Goal: Task Accomplishment & Management: Manage account settings

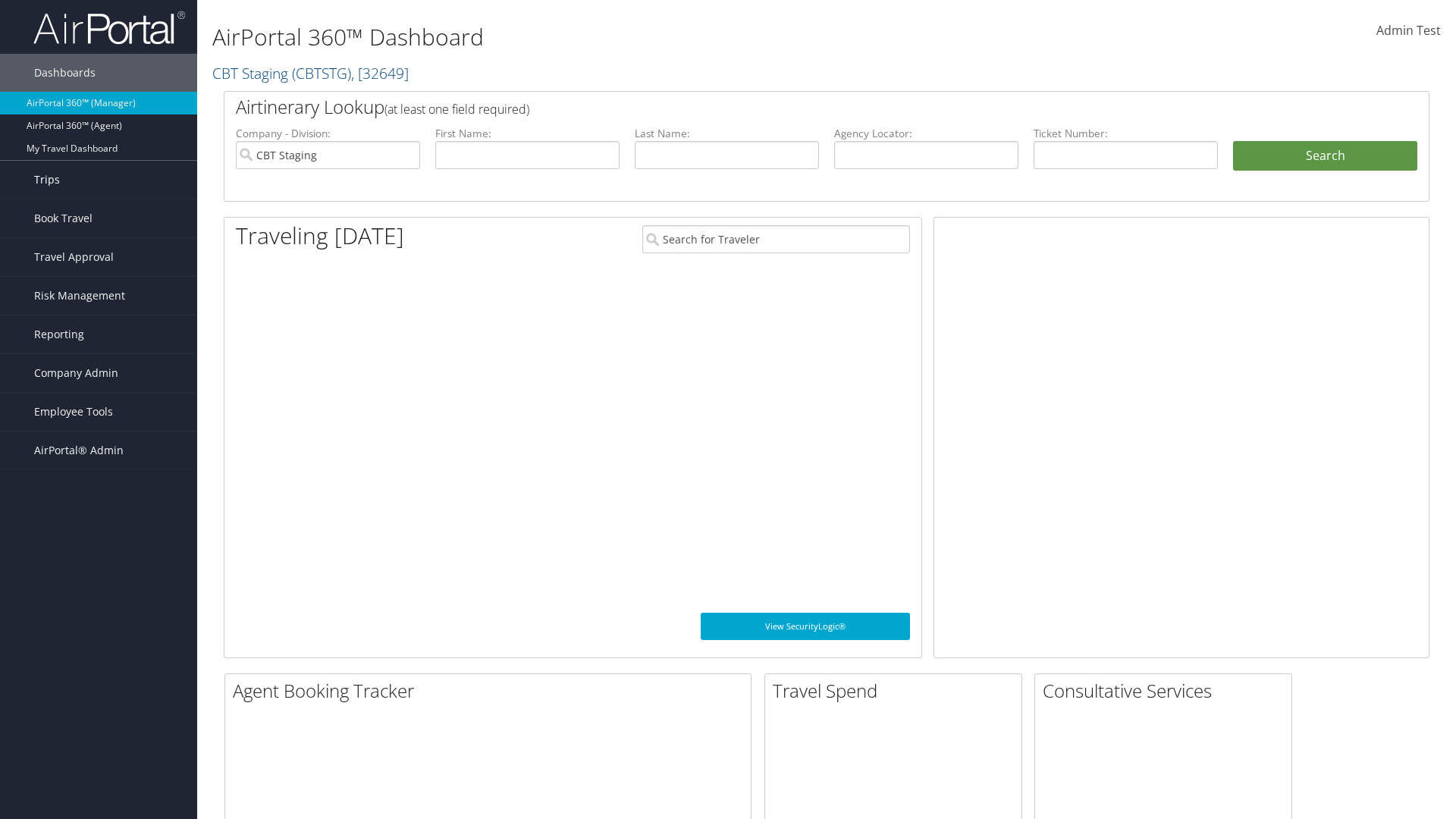
click at [98, 180] on link "Trips" at bounding box center [98, 179] width 197 height 38
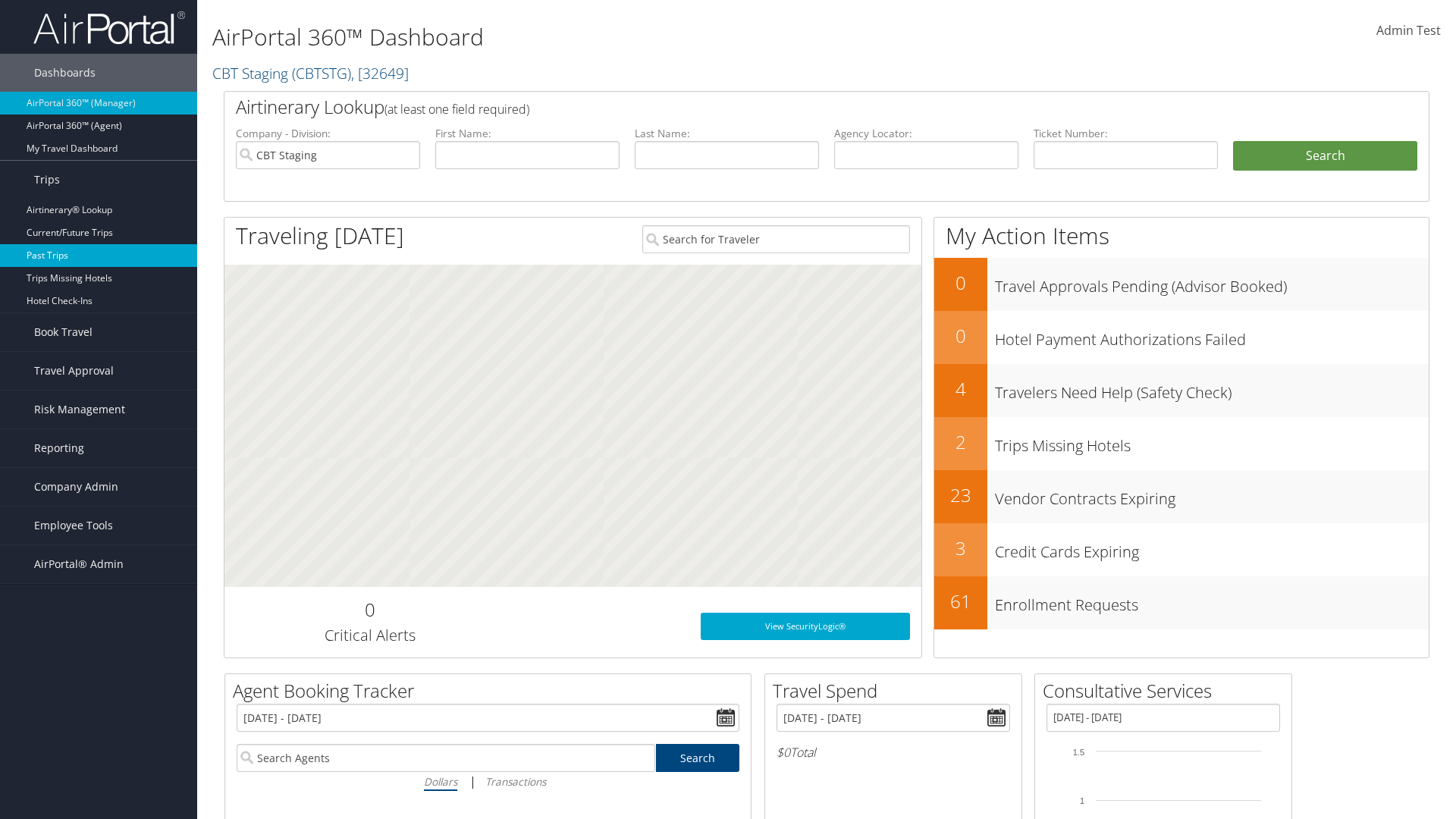
click at [98, 256] on link "Past Trips" at bounding box center [98, 256] width 197 height 23
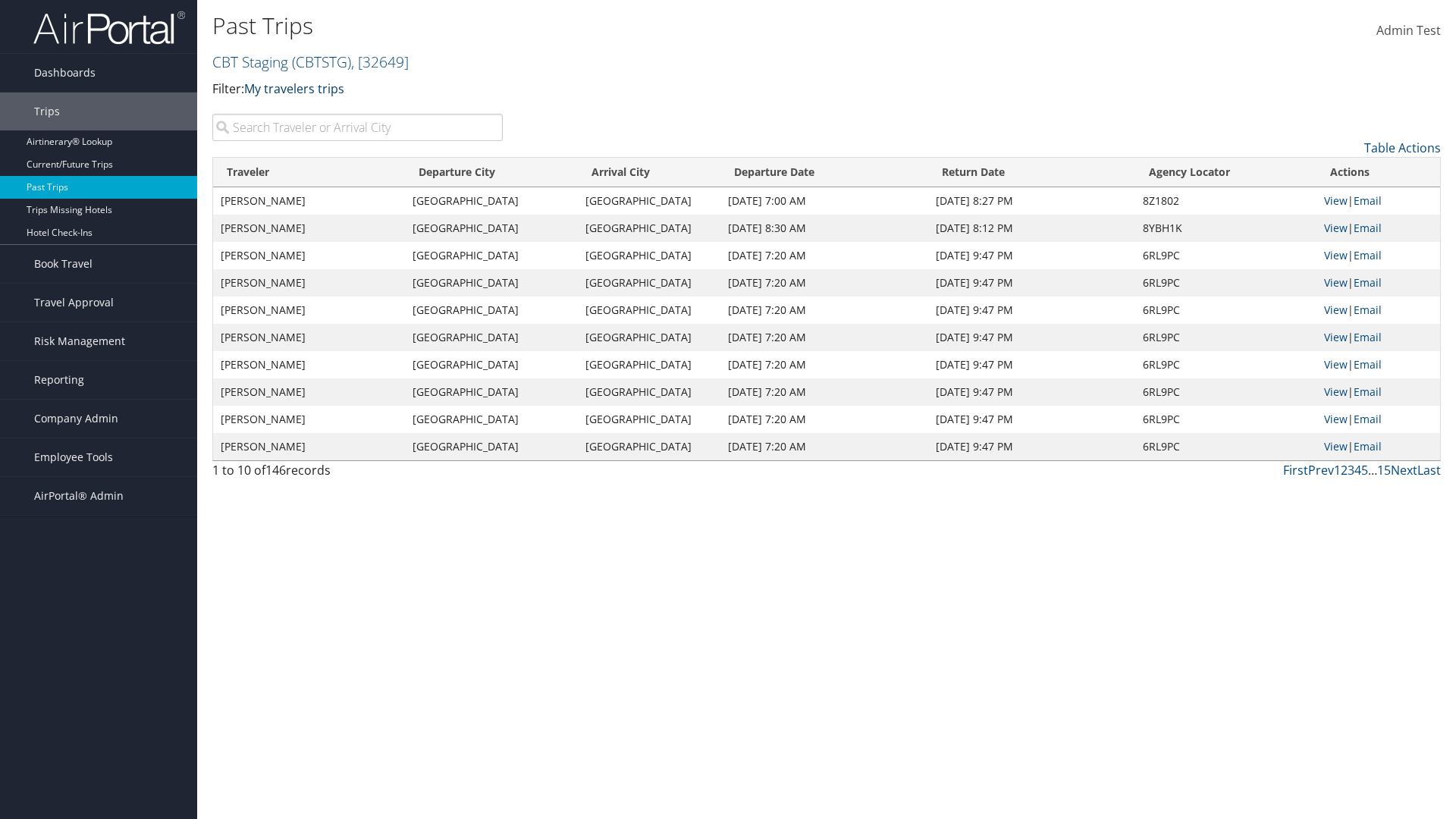
click at [297, 88] on link "My travelers trips" at bounding box center [294, 89] width 100 height 17
click at [0, 0] on link "My trips" at bounding box center [0, 0] width 0 height 0
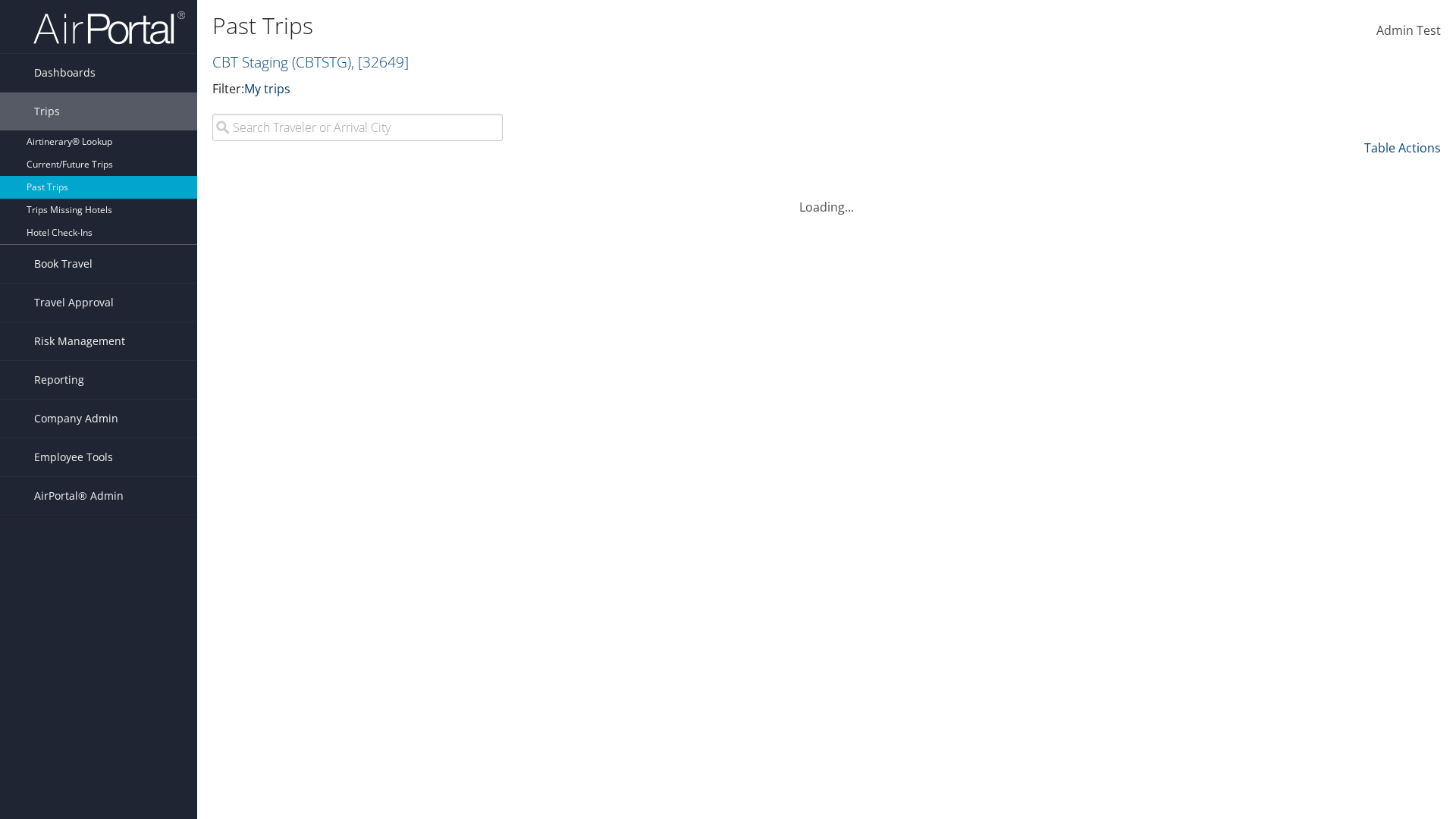
click at [270, 88] on link "My trips" at bounding box center [267, 89] width 46 height 17
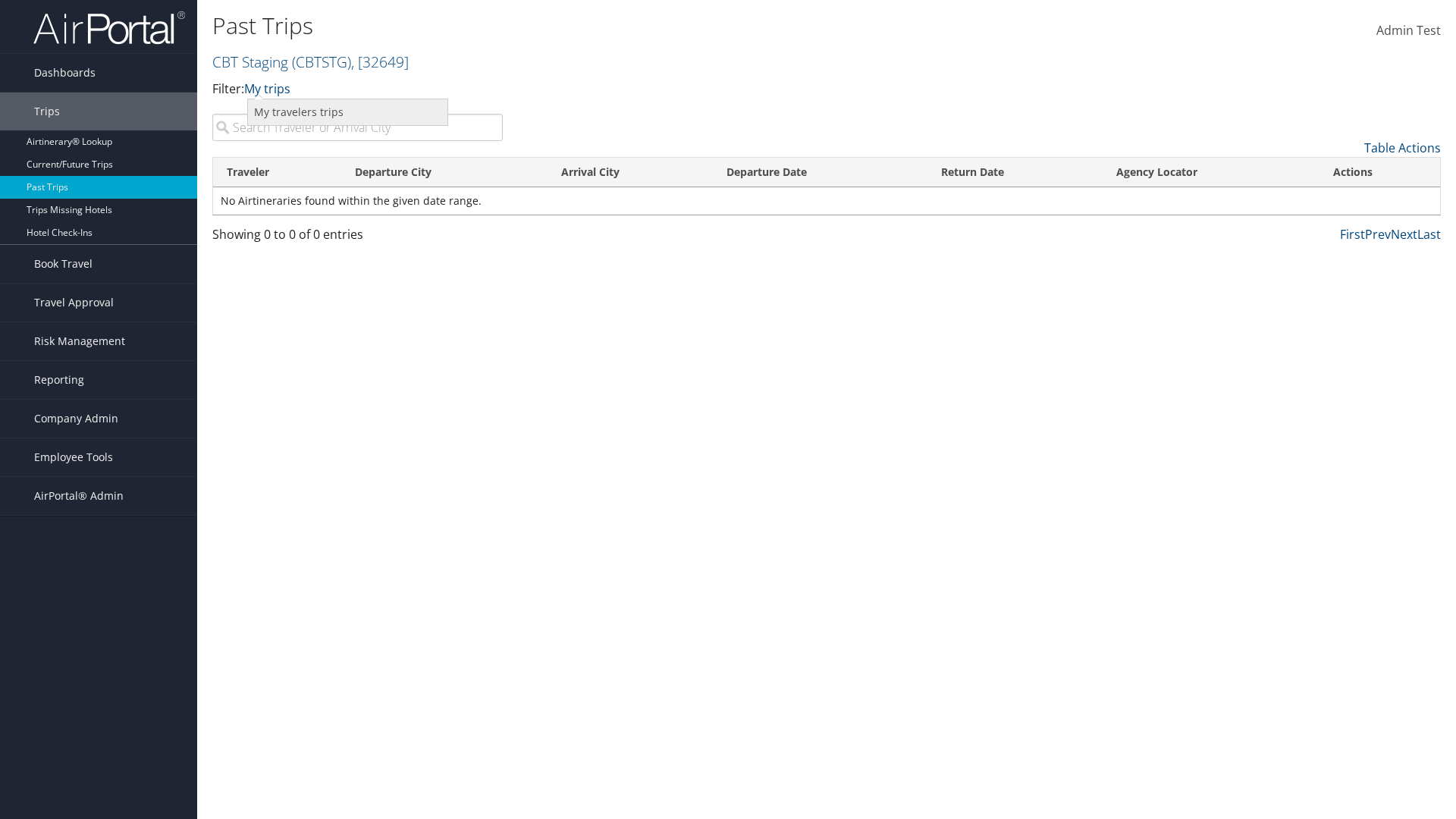
click at [347, 111] on link "My travelers trips" at bounding box center [348, 112] width 200 height 26
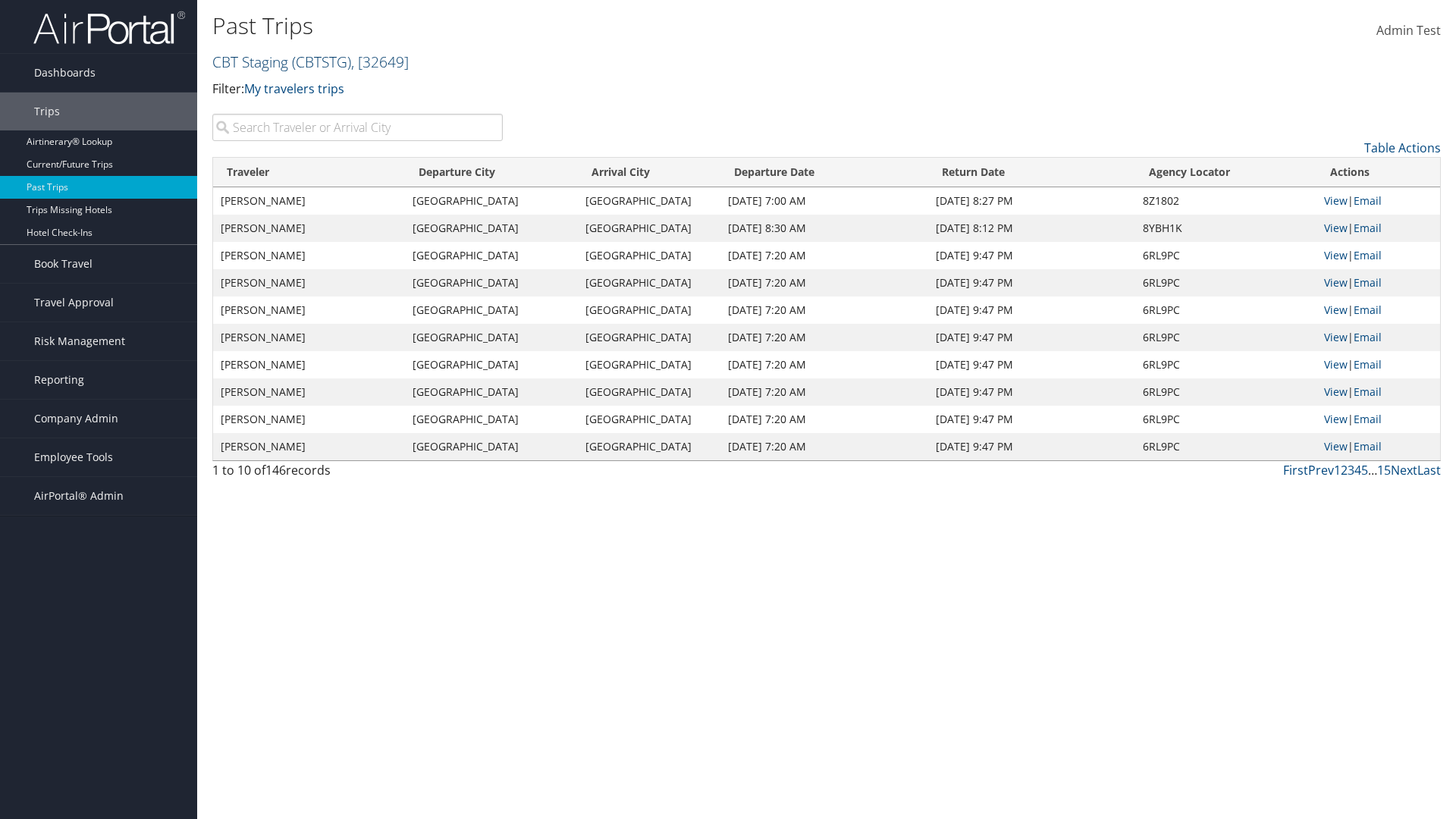
click at [250, 61] on link "CBT Staging ( CBTSTG ) , [ 32649 ]" at bounding box center [310, 61] width 197 height 21
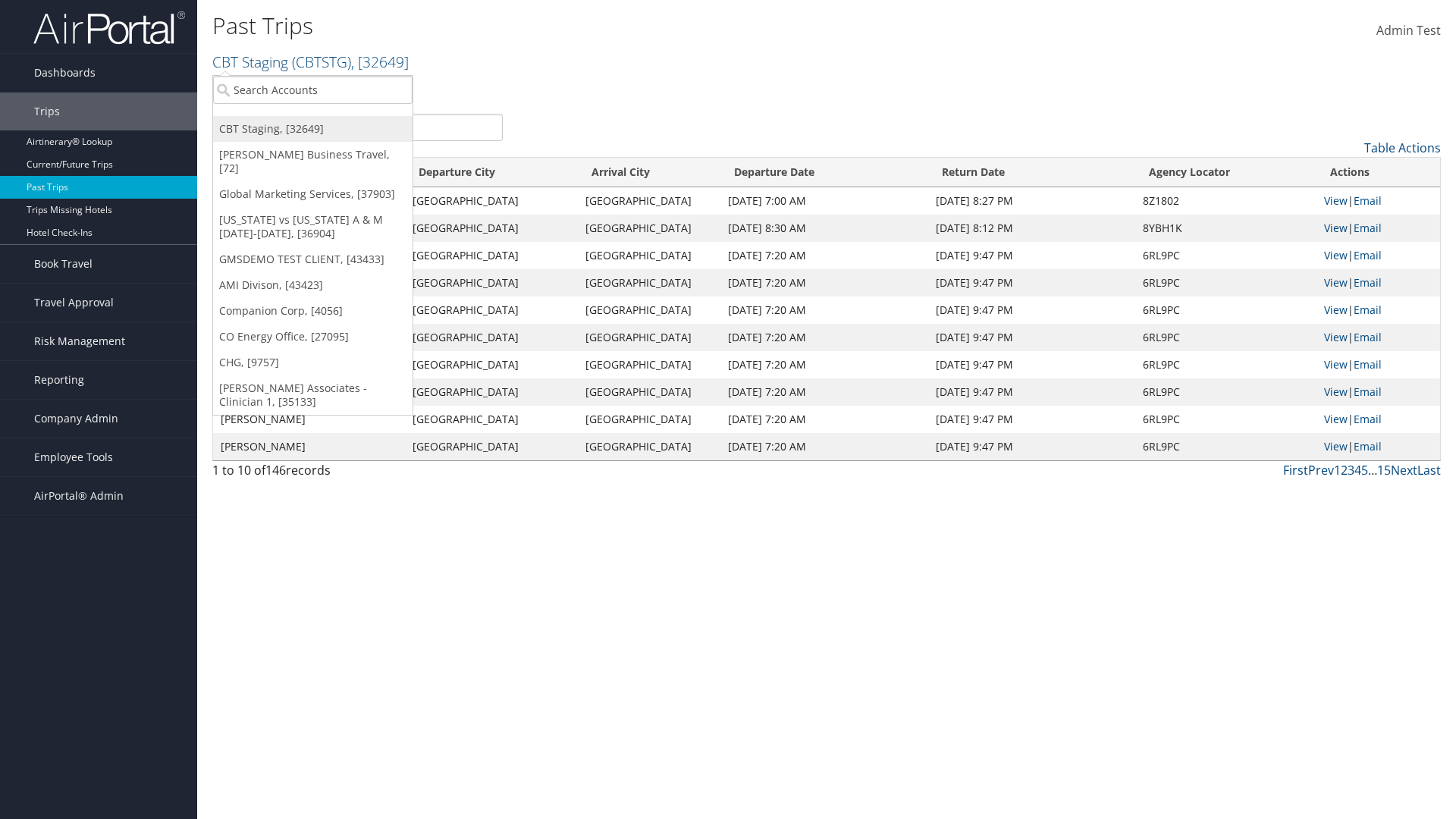
click at [313, 129] on link "CBT Staging, [32649]" at bounding box center [313, 129] width 200 height 26
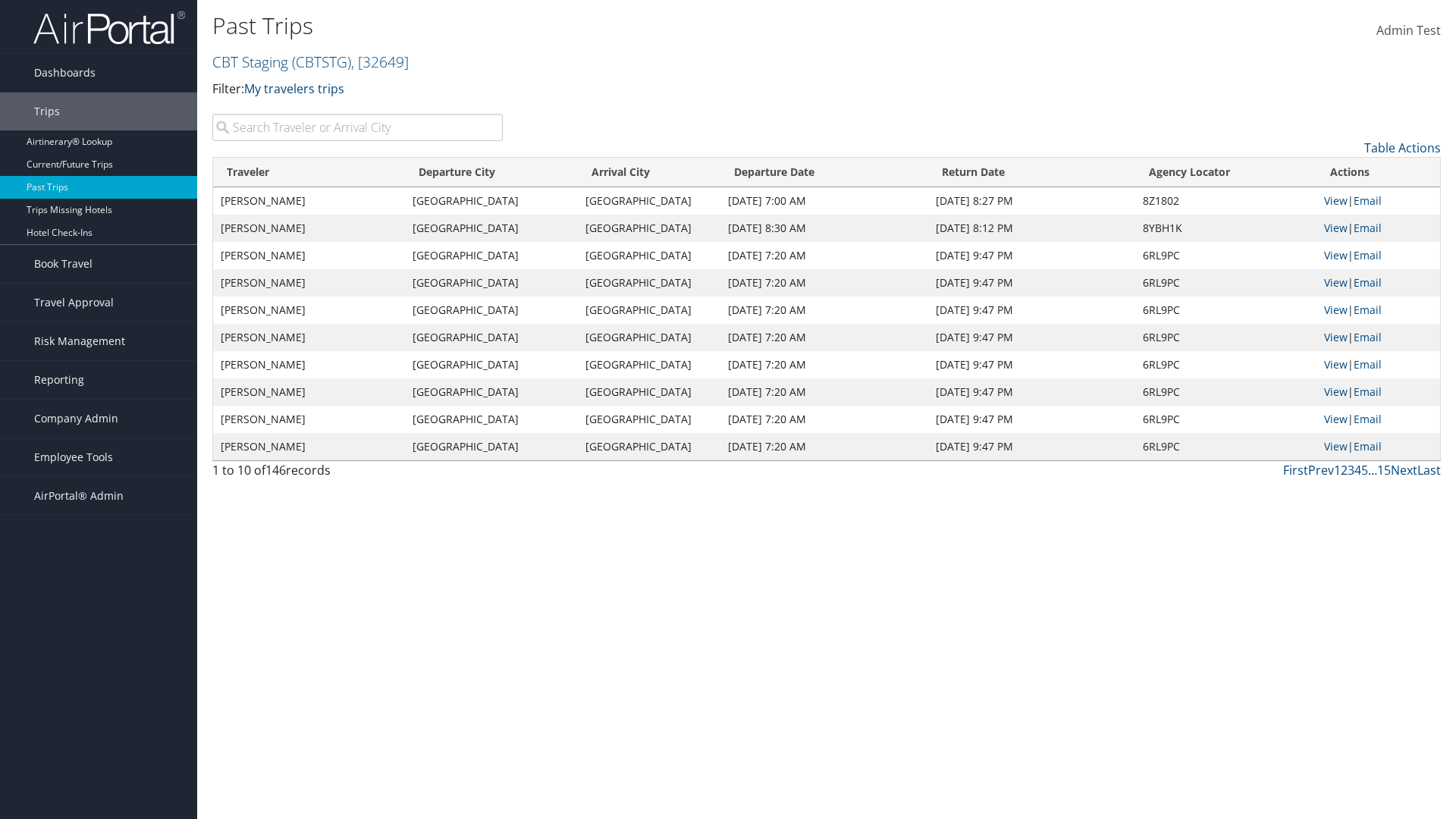
click at [310, 172] on th "Traveler" at bounding box center [309, 172] width 192 height 29
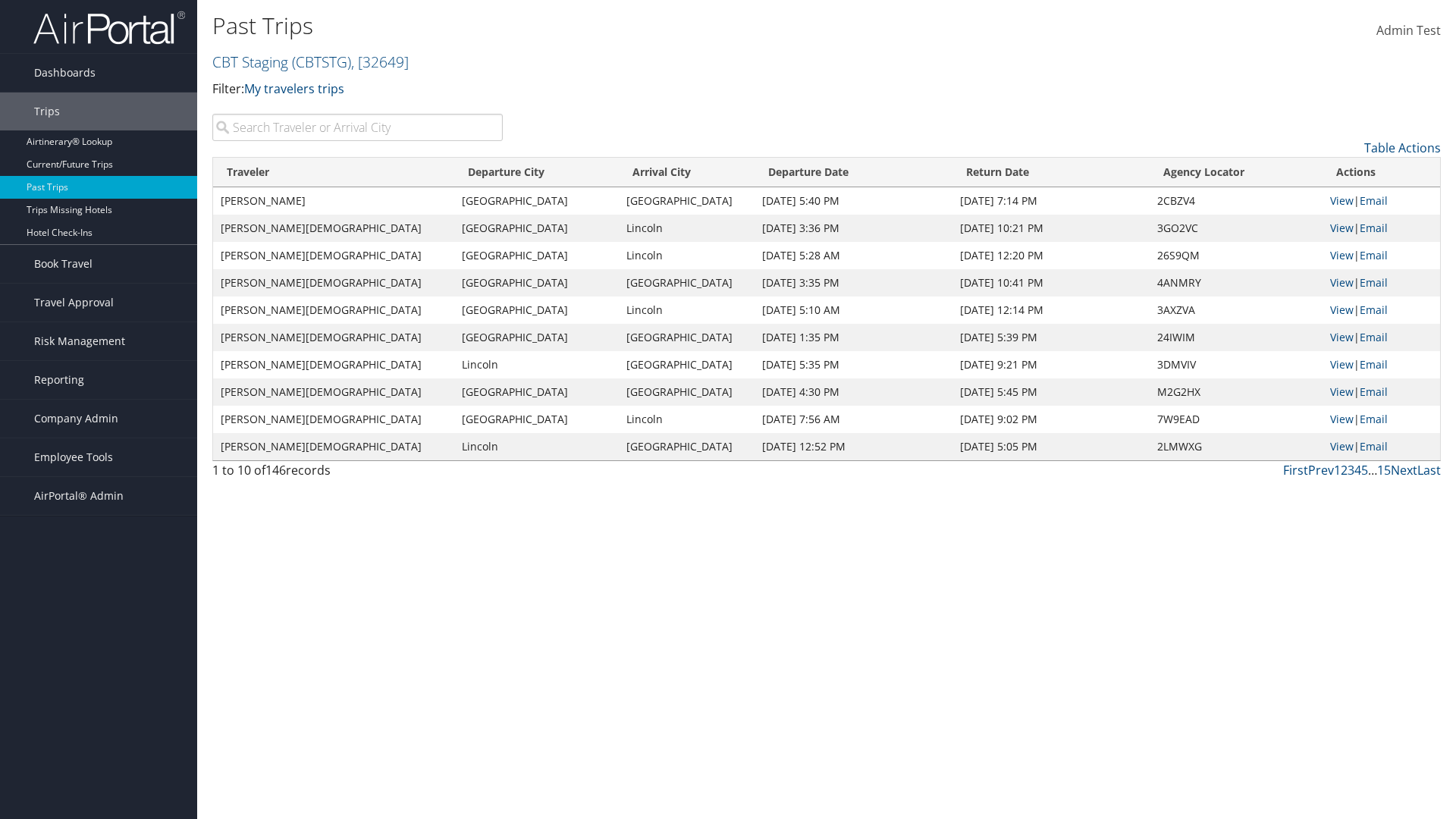
click at [310, 172] on th "Traveler" at bounding box center [333, 172] width 241 height 29
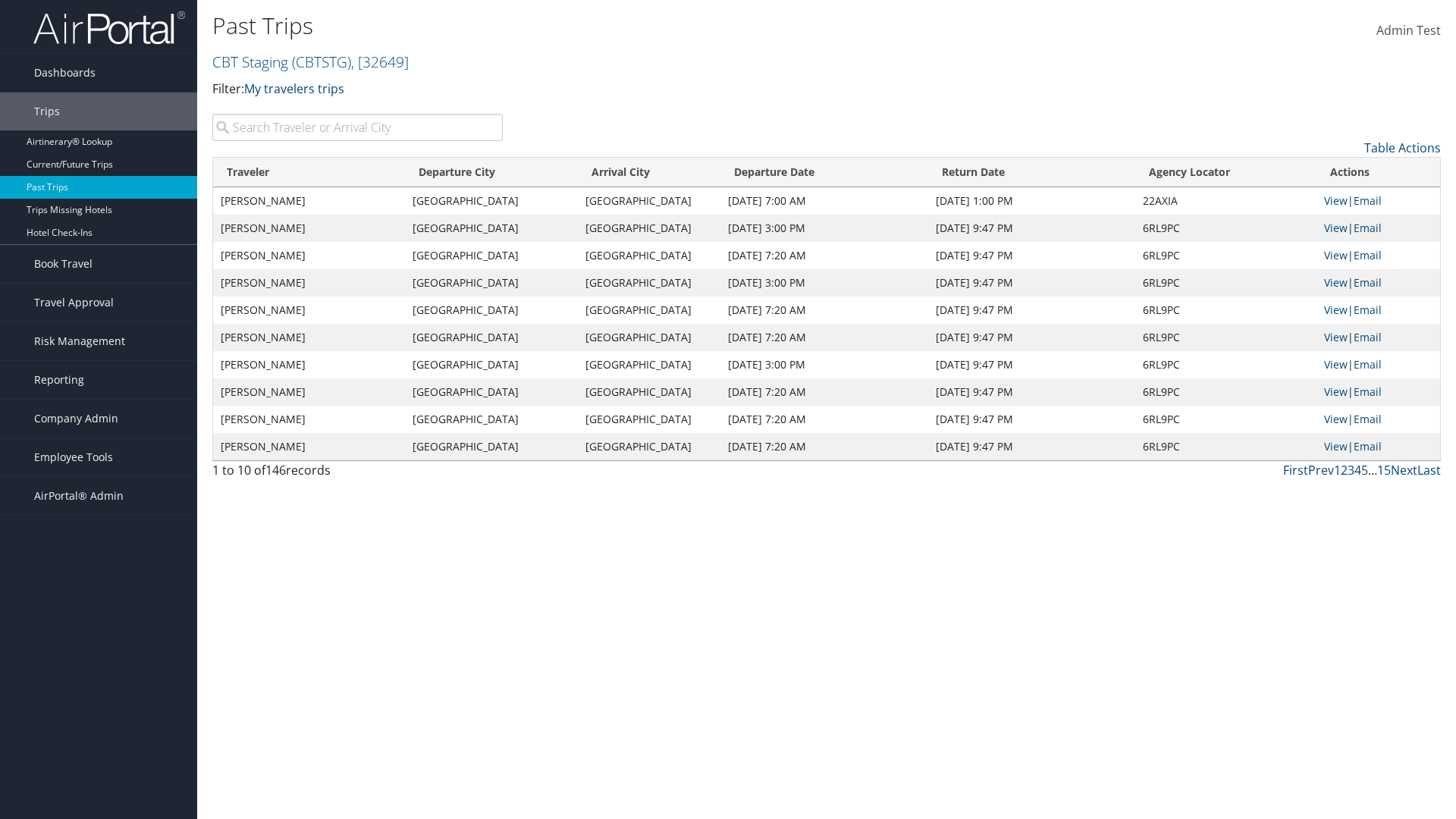
click at [493, 172] on th "Departure City" at bounding box center [491, 172] width 173 height 29
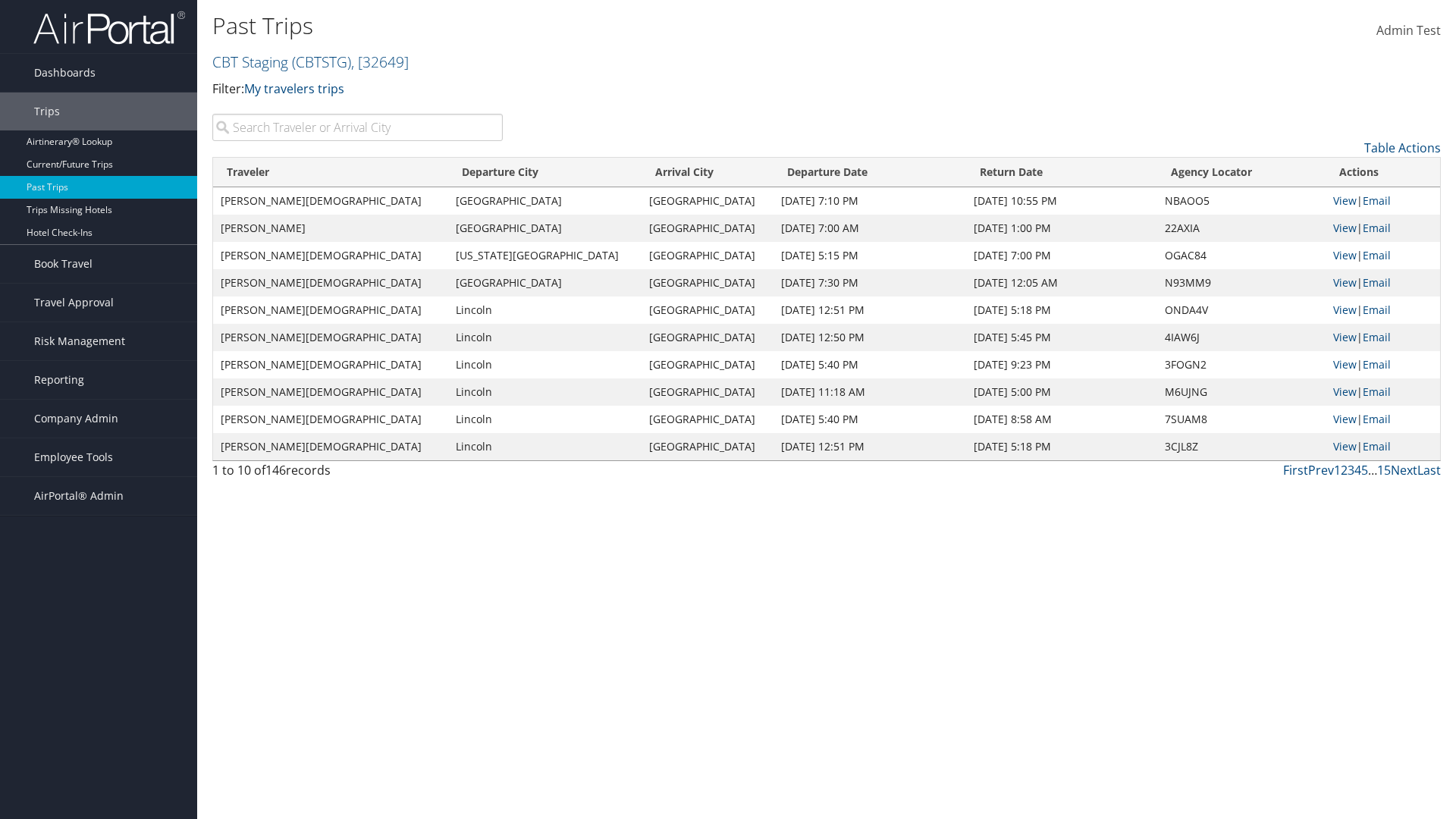
click at [493, 172] on th "Departure City" at bounding box center [545, 172] width 194 height 29
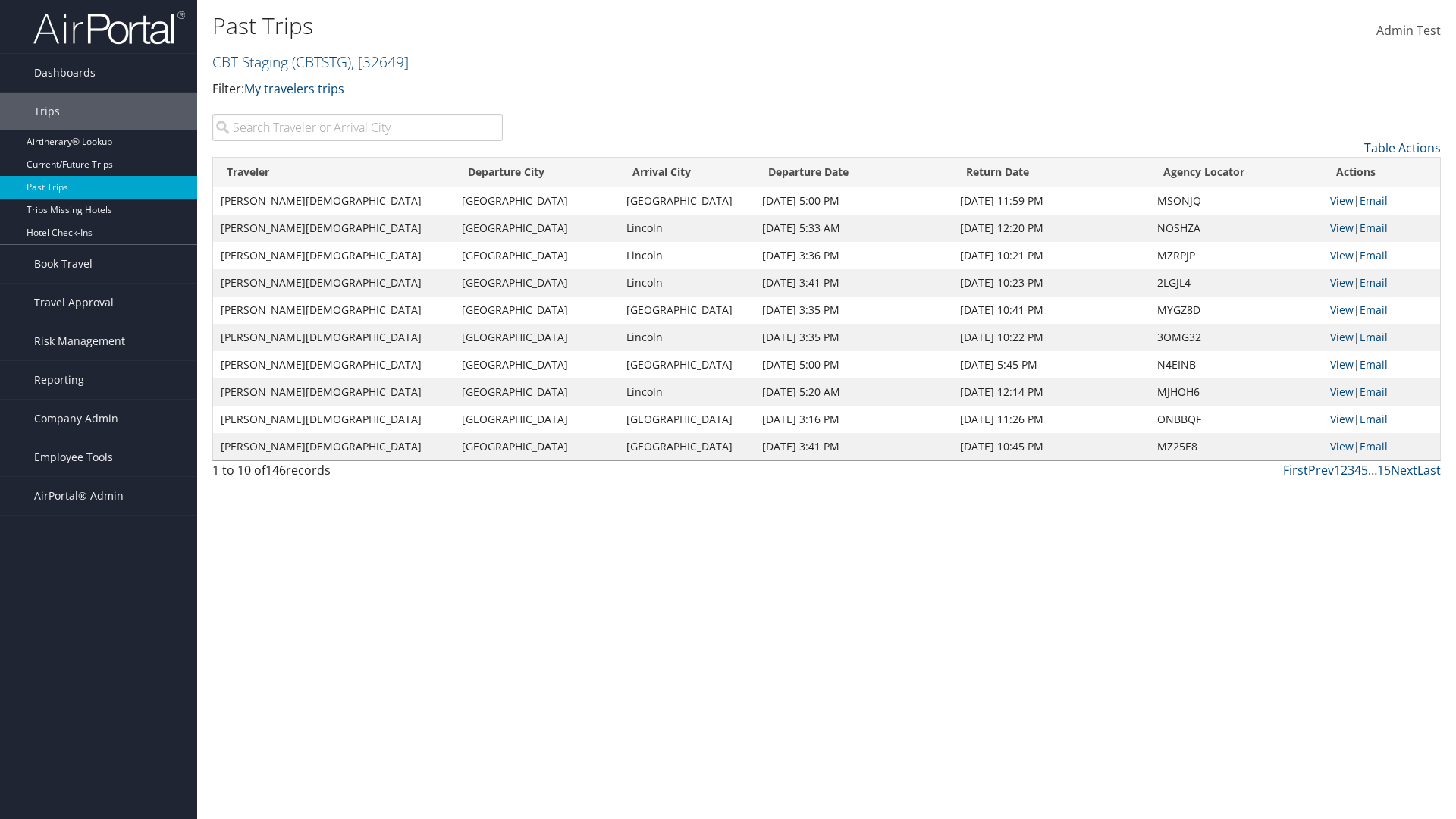
click at [648, 172] on th "Arrival City" at bounding box center [686, 172] width 136 height 29
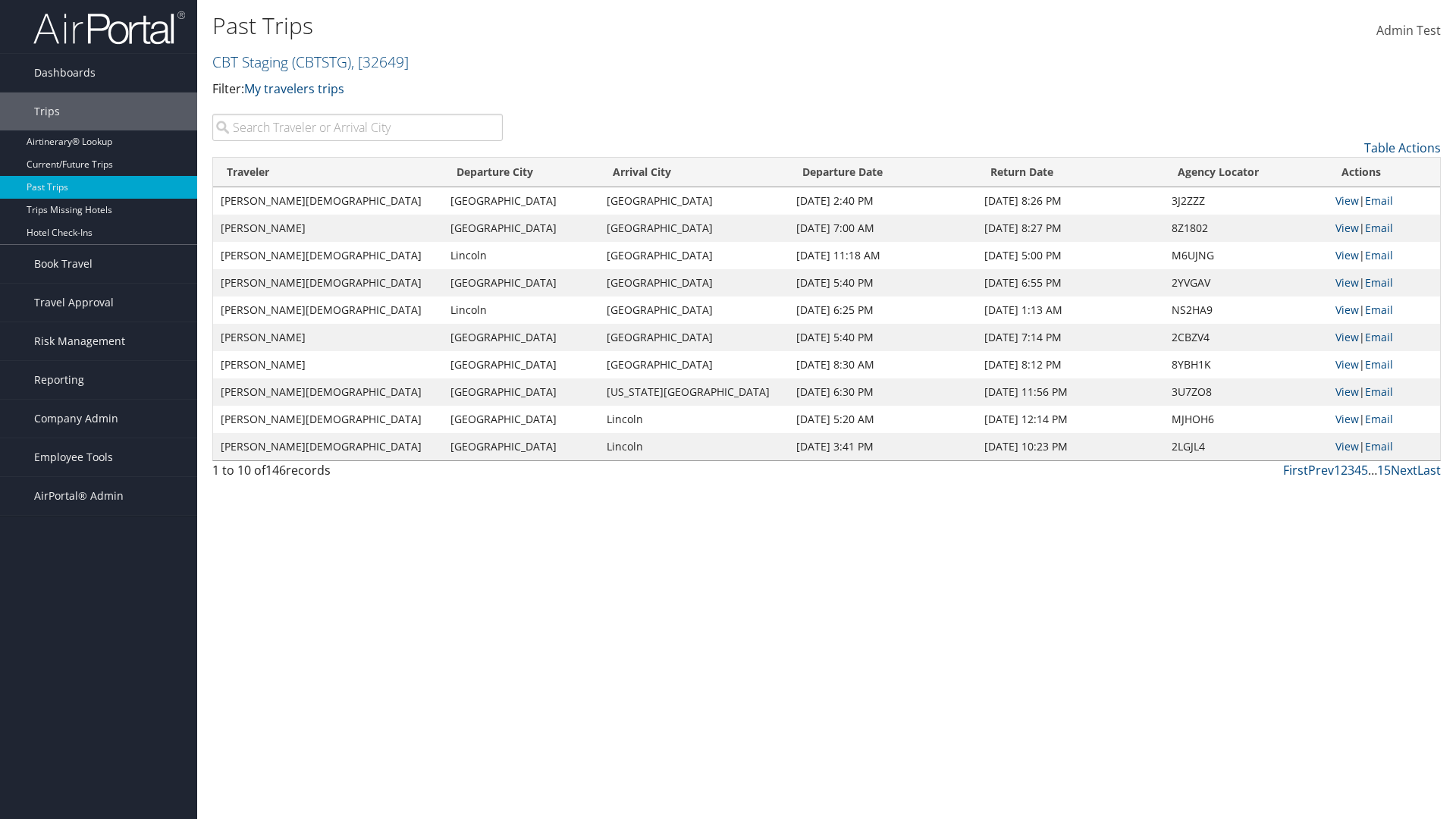
click at [648, 172] on th "Arrival City" at bounding box center [694, 172] width 190 height 29
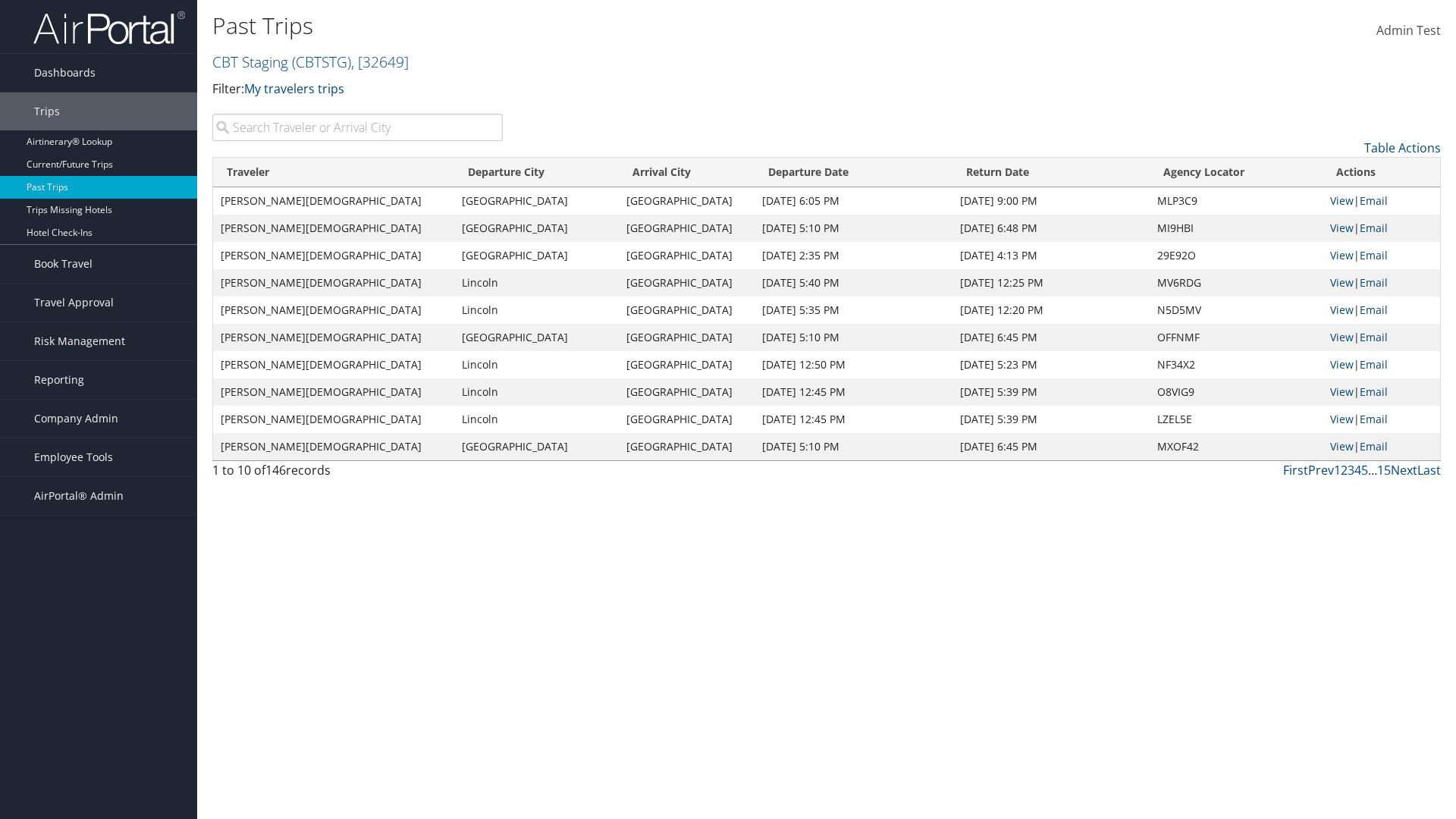
click at [821, 172] on th "Departure Date" at bounding box center [854, 172] width 198 height 29
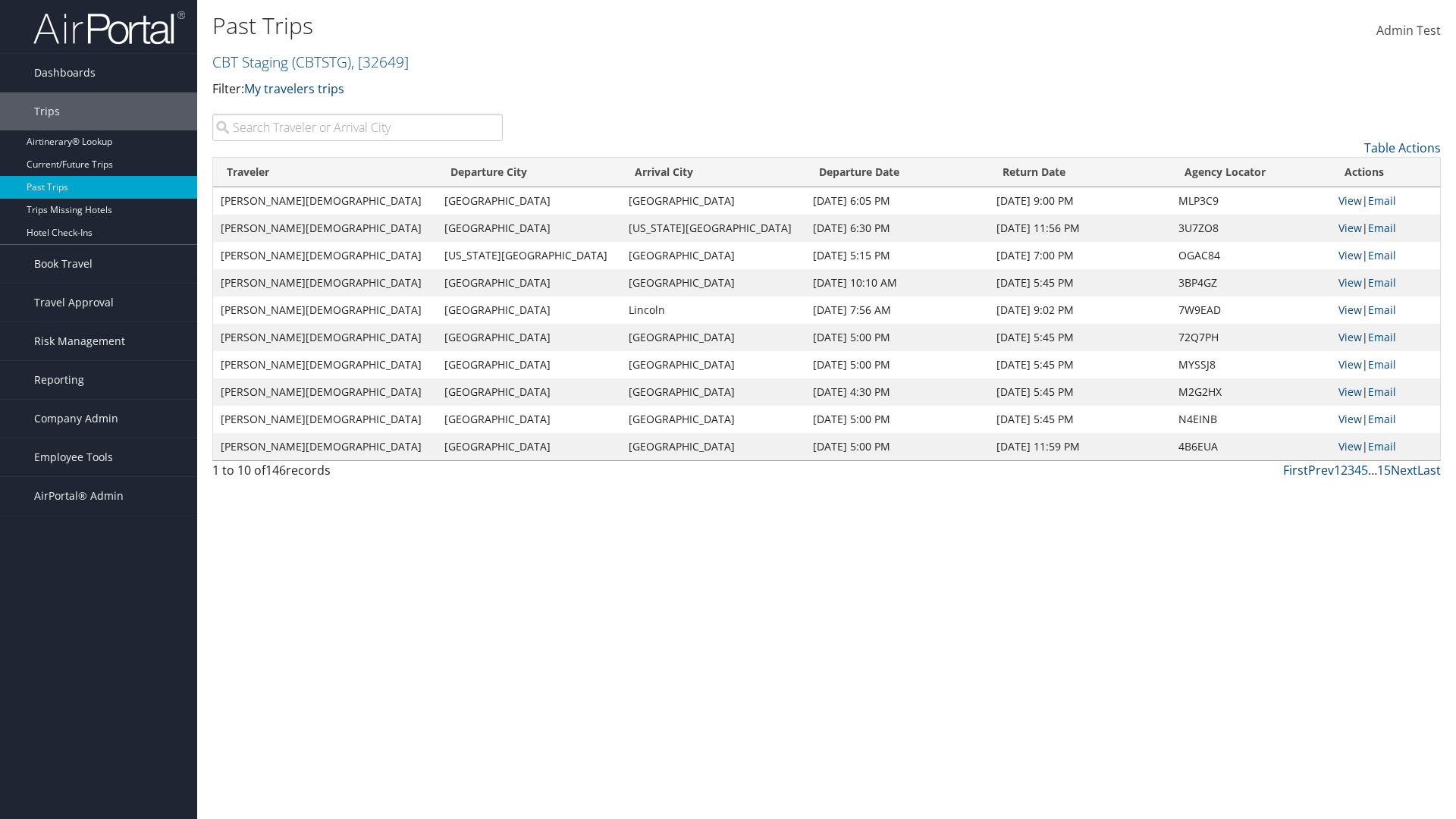
click at [821, 172] on th "Departure Date" at bounding box center [897, 172] width 184 height 29
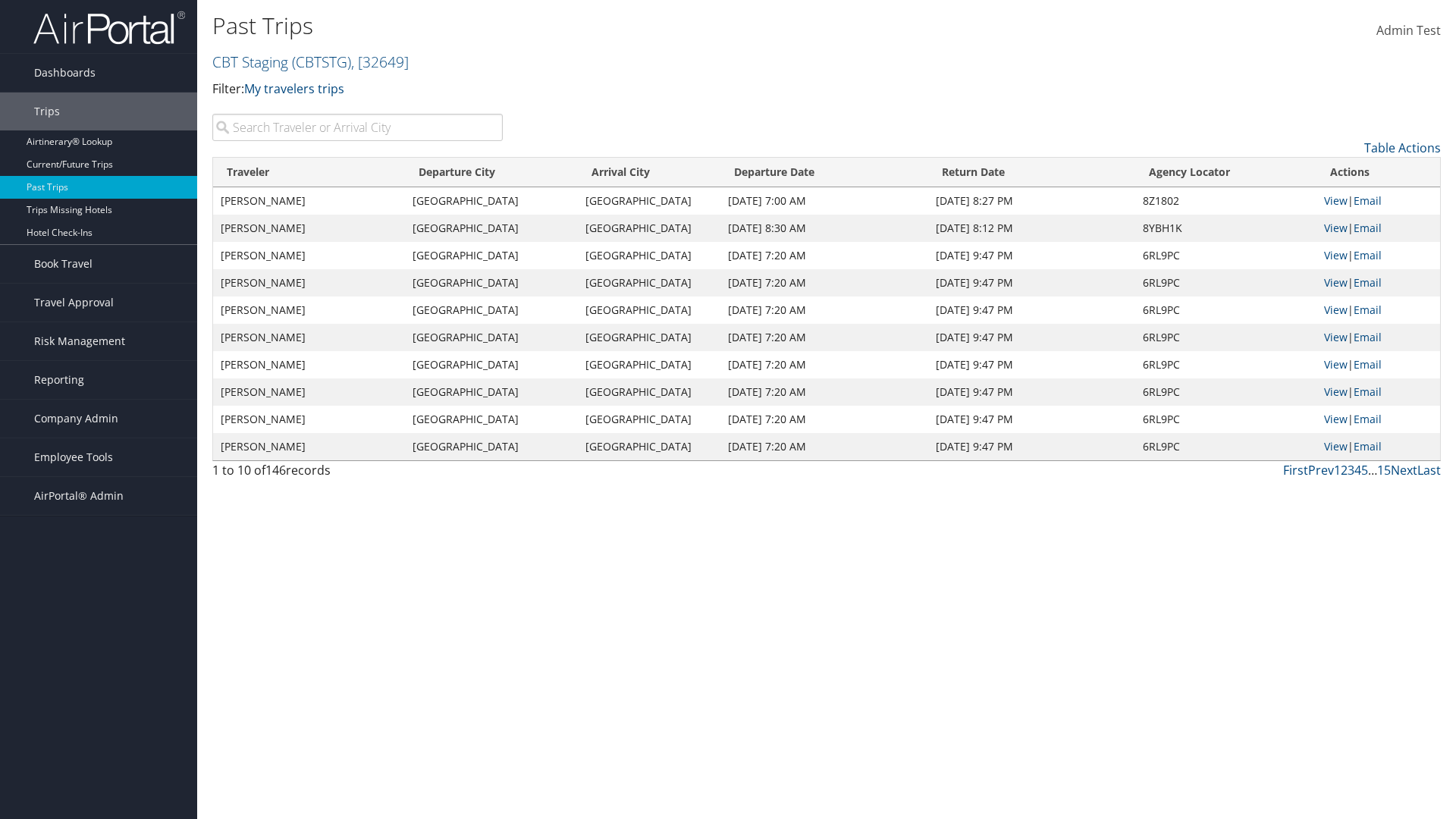
click at [1030, 172] on th "Return Date" at bounding box center [1031, 172] width 206 height 29
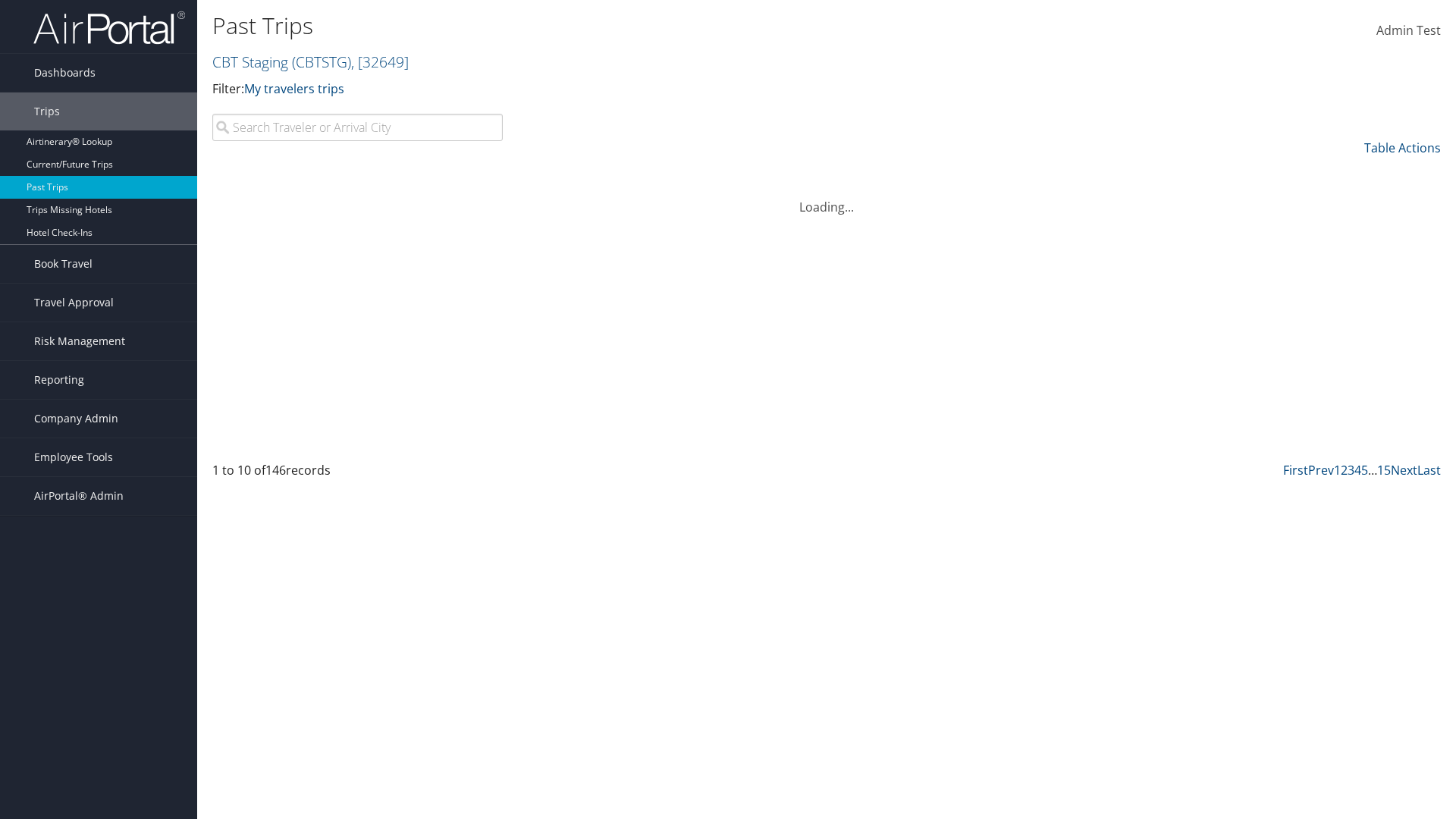
click at [1030, 172] on th "Return Date" at bounding box center [1031, 172] width 206 height 29
click at [1224, 172] on th "Agency Locator" at bounding box center [1251, 172] width 160 height 29
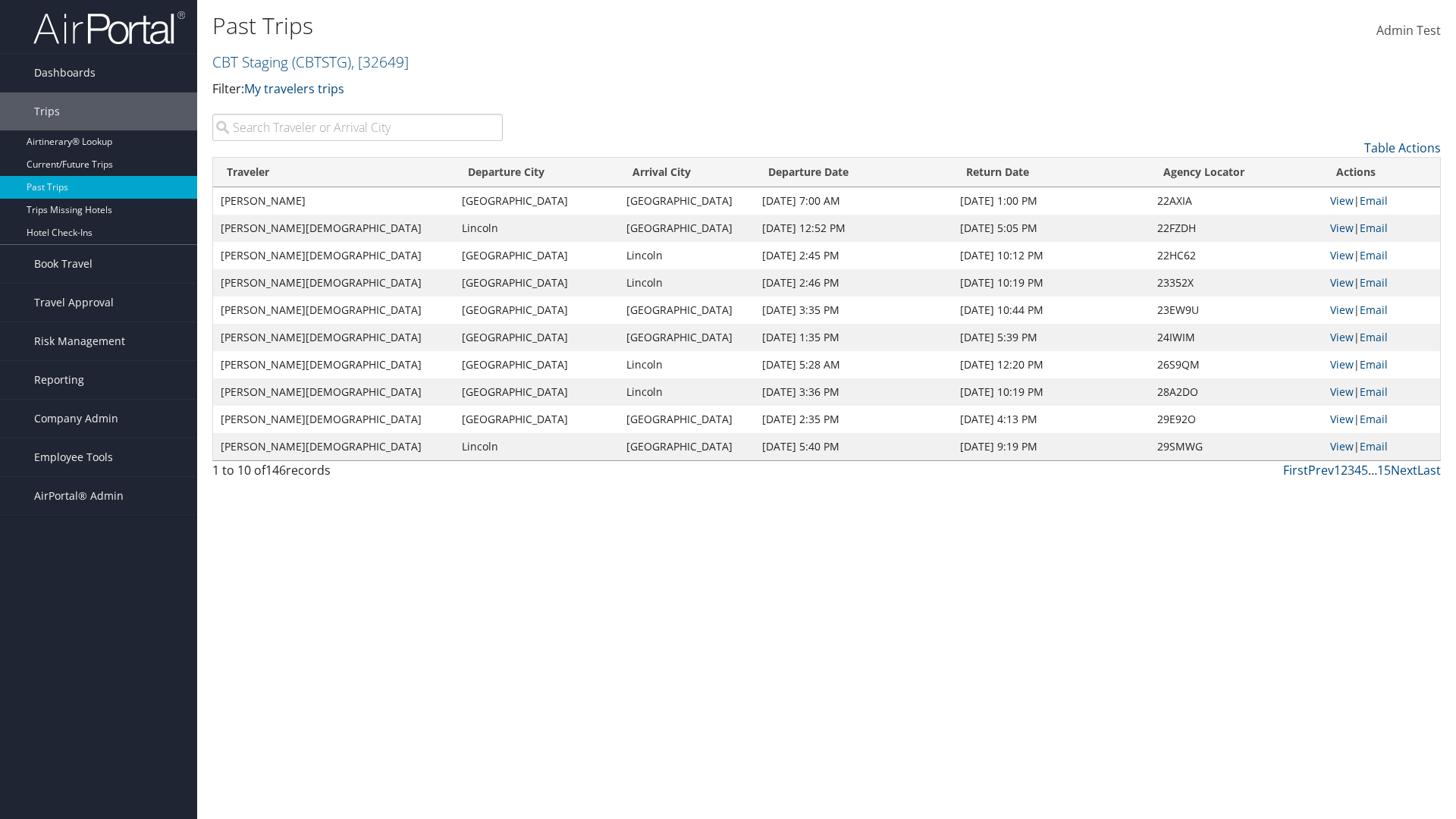
click at [1224, 172] on th "Agency Locator" at bounding box center [1235, 172] width 173 height 29
